Goal: Task Accomplishment & Management: Manage account settings

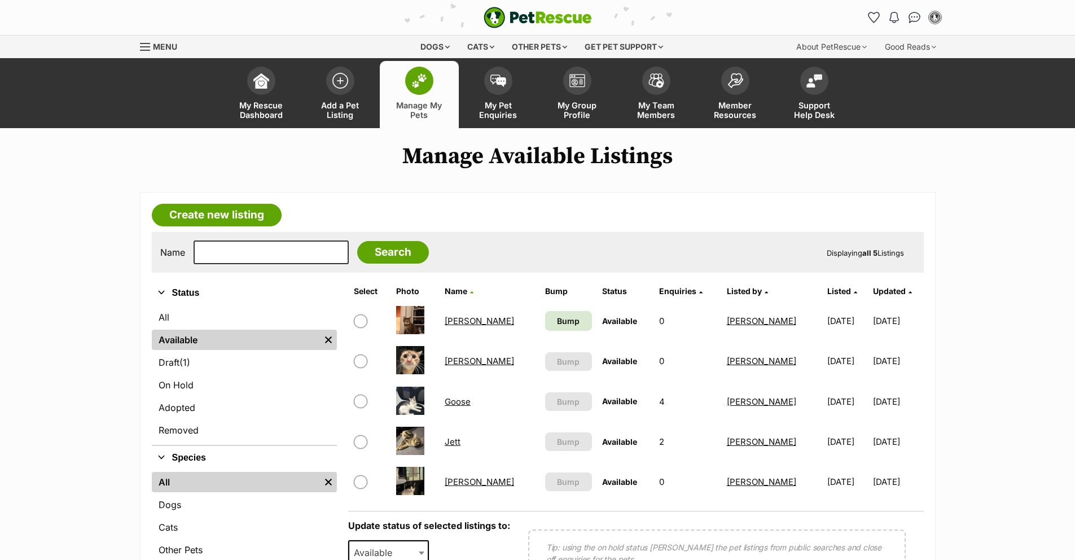
click at [459, 320] on link "[PERSON_NAME]" at bounding box center [479, 321] width 69 height 11
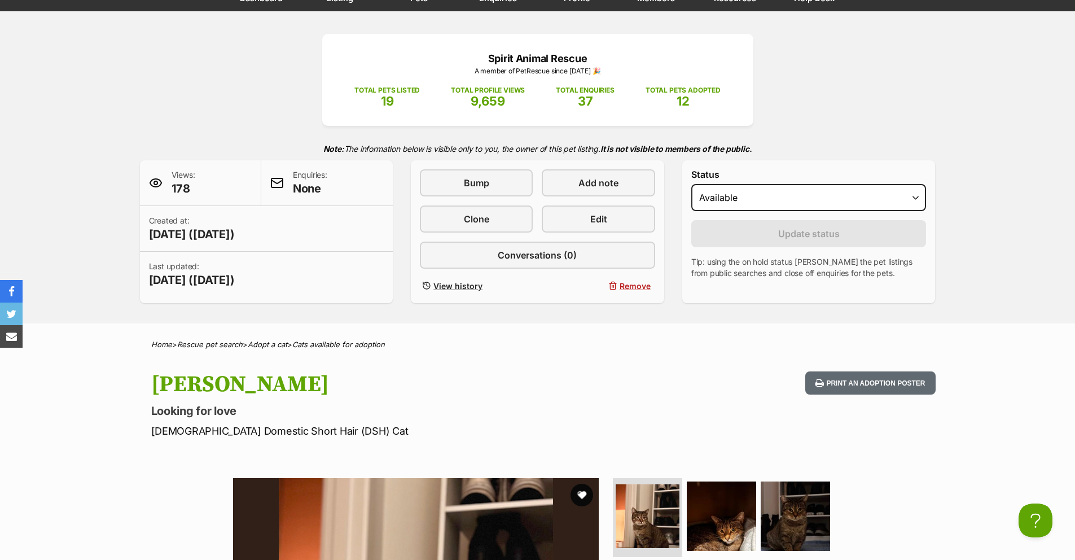
scroll to position [54, 0]
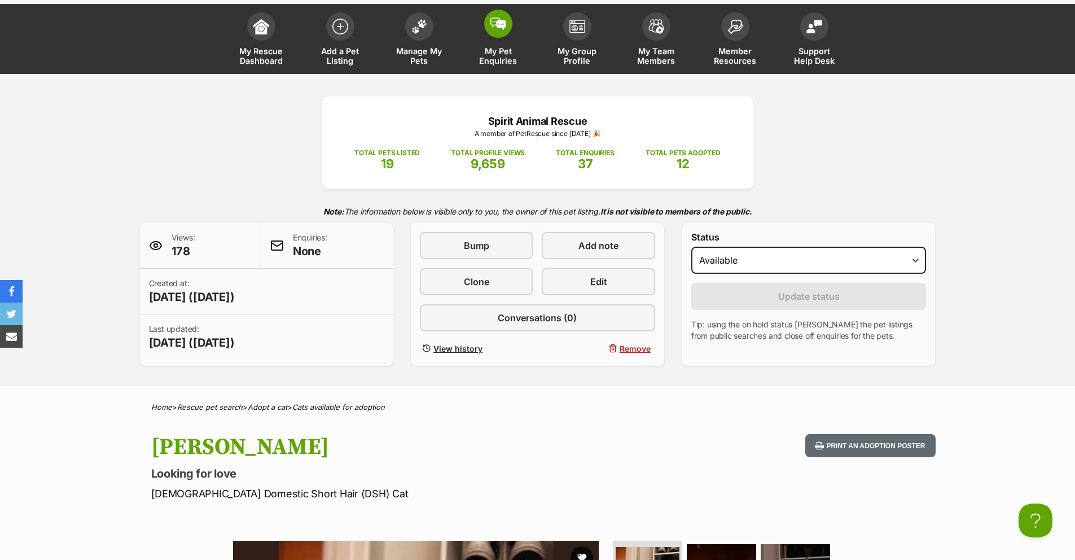
click at [493, 22] on img at bounding box center [499, 23] width 16 height 12
click at [424, 33] on span at bounding box center [419, 24] width 28 height 28
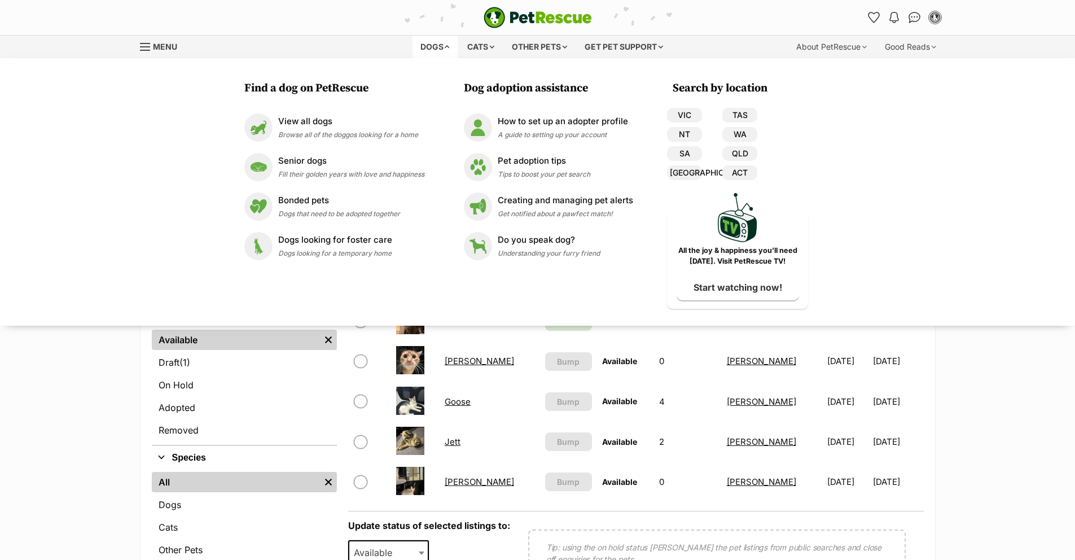
click at [990, 409] on main "Manage Available Listings Create new listing Name Search Displaying all 5 Listi…" at bounding box center [537, 399] width 1075 height 513
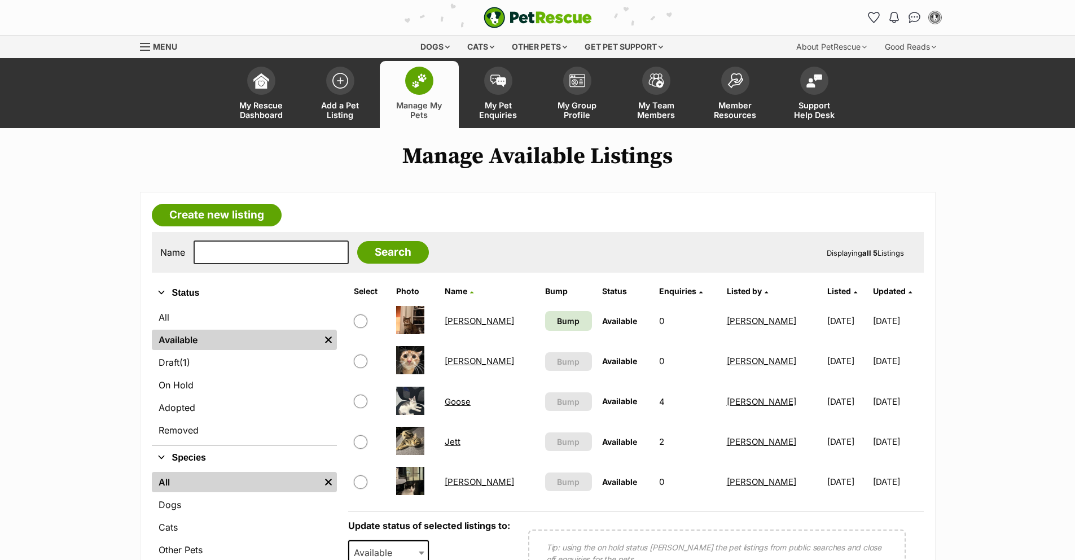
click at [362, 322] on input "checkbox" at bounding box center [361, 321] width 14 height 14
checkbox input "true"
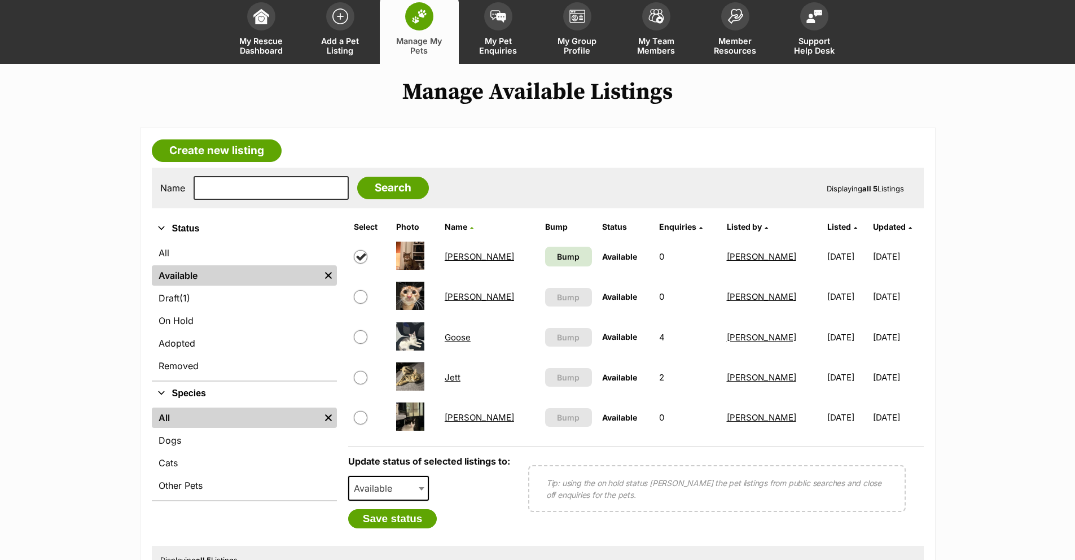
scroll to position [227, 0]
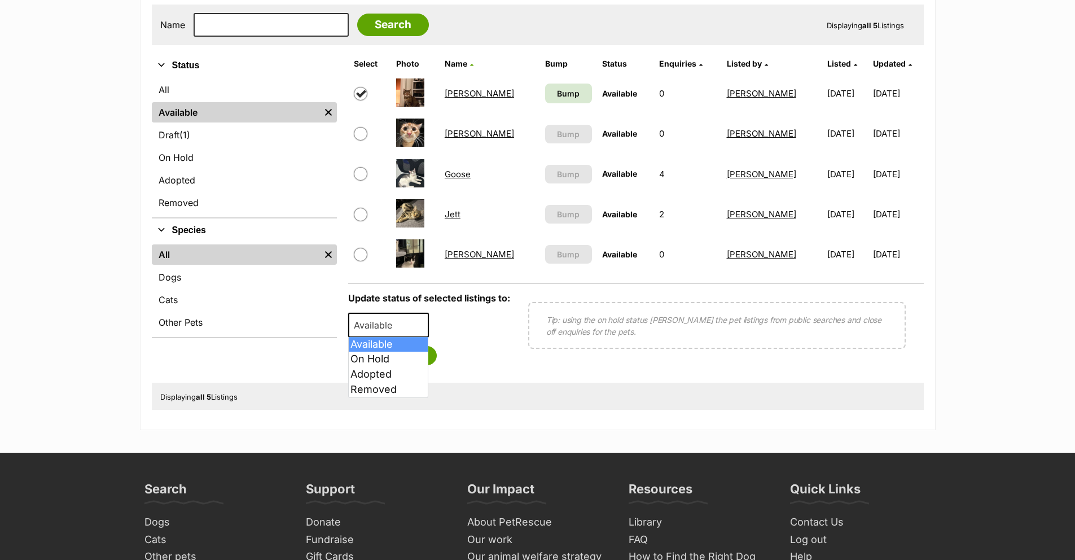
click at [397, 322] on span "Available" at bounding box center [376, 325] width 54 height 16
select select "rehomed"
click at [404, 366] on div "Update status of selected listings to: Available On Hold Adopted Removed Adopte…" at bounding box center [636, 328] width 576 height 90
click at [411, 358] on button "Save status" at bounding box center [392, 355] width 89 height 19
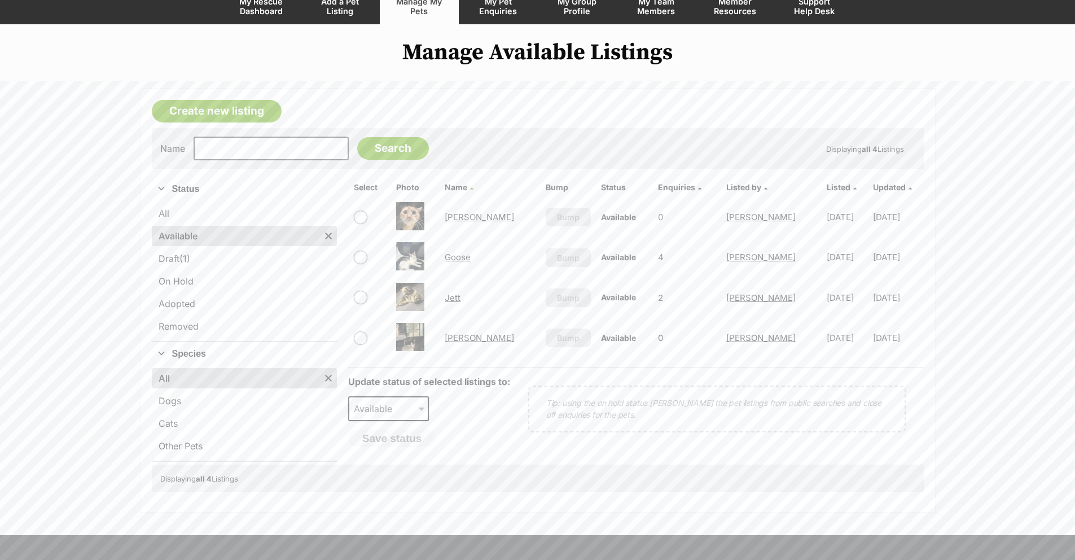
scroll to position [0, 0]
